Goal: Information Seeking & Learning: Learn about a topic

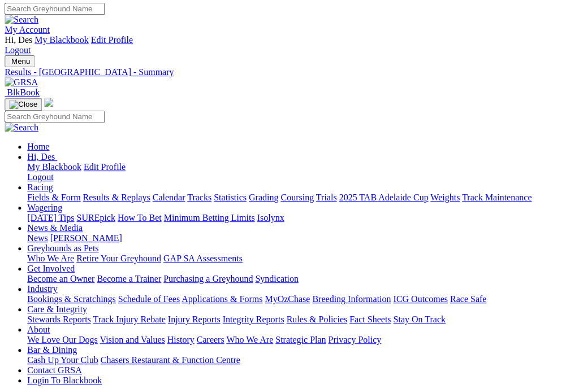
scroll to position [0, 3]
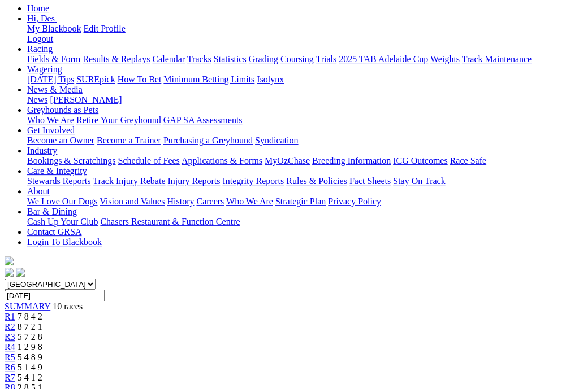
scroll to position [118, 0]
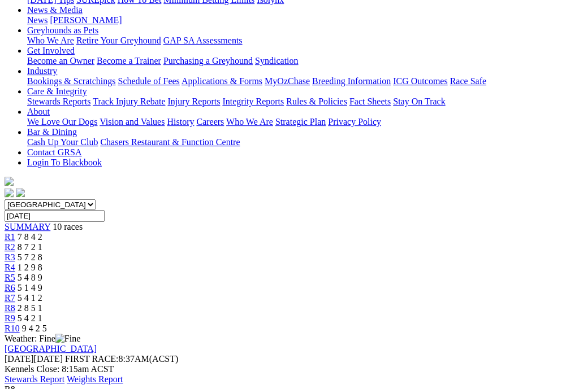
scroll to position [221, 0]
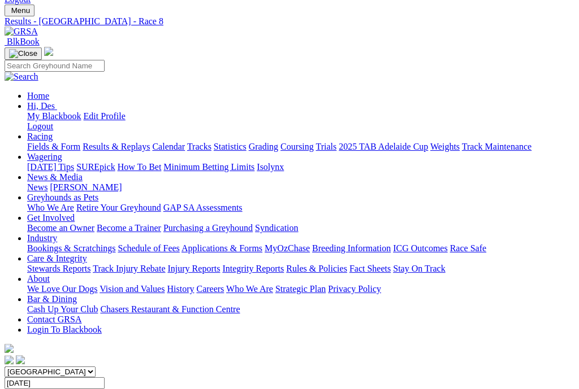
scroll to position [53, 0]
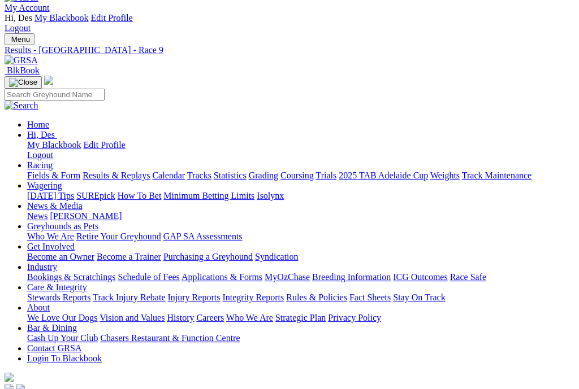
scroll to position [2, 0]
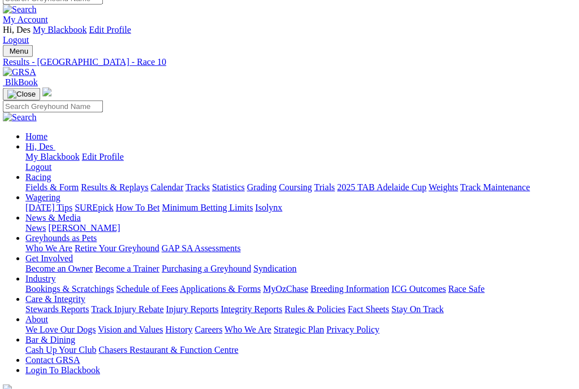
scroll to position [17, 2]
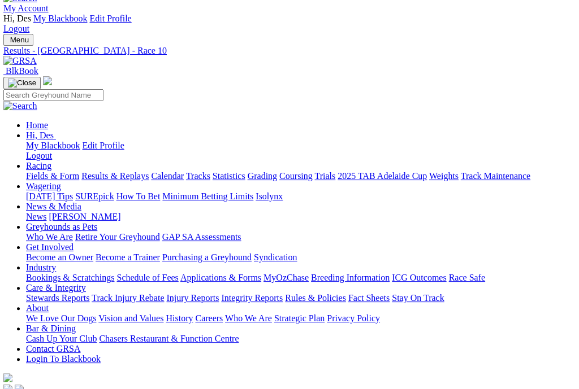
scroll to position [21, 1]
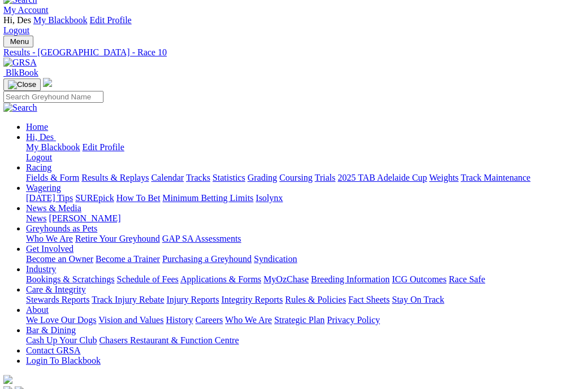
click at [50, 173] on link "Fields & Form" at bounding box center [52, 178] width 53 height 10
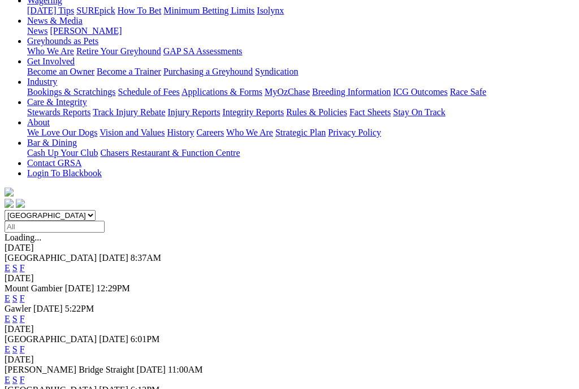
scroll to position [259, 0]
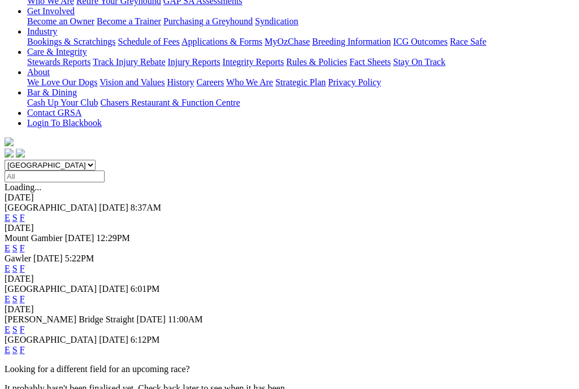
click at [25, 345] on link "F" at bounding box center [22, 350] width 5 height 10
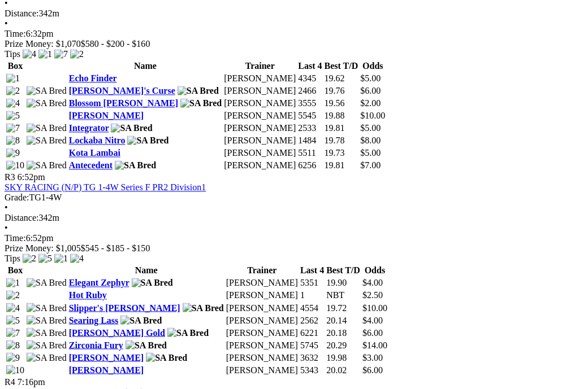
scroll to position [869, 1]
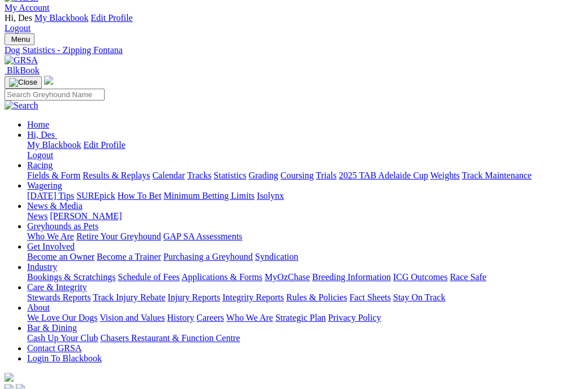
scroll to position [0, 1]
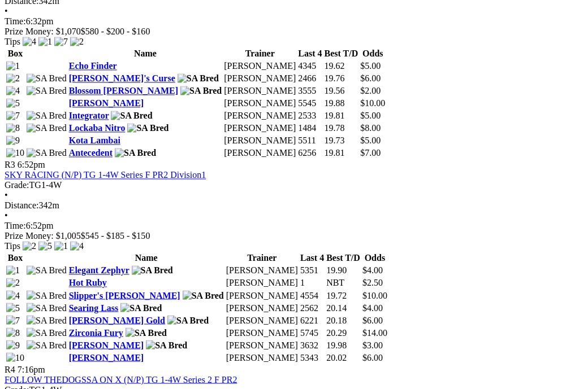
scroll to position [870, 1]
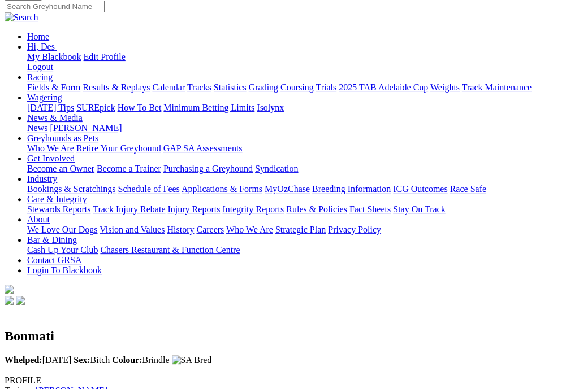
scroll to position [0, 1]
